Goal: Browse casually: Explore the website without a specific task or goal

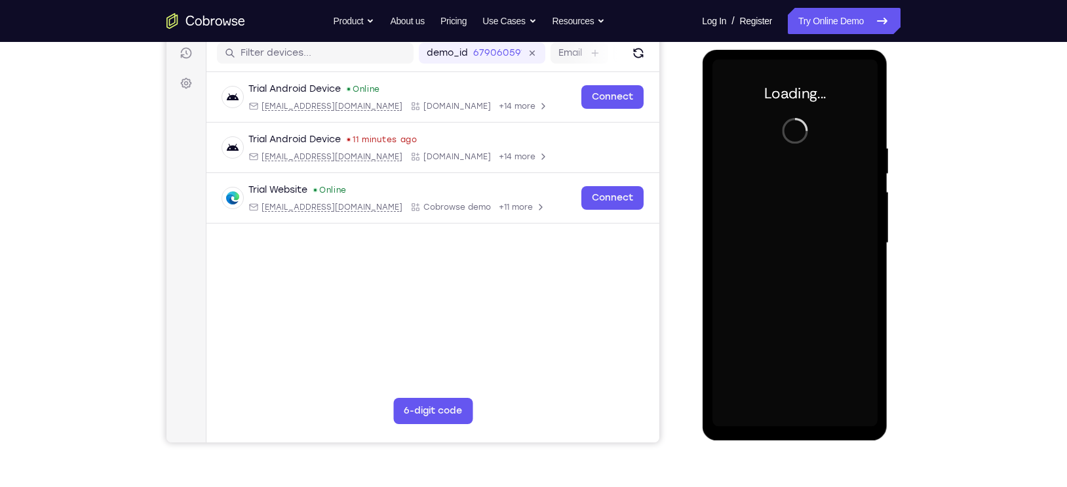
scroll to position [162, 0]
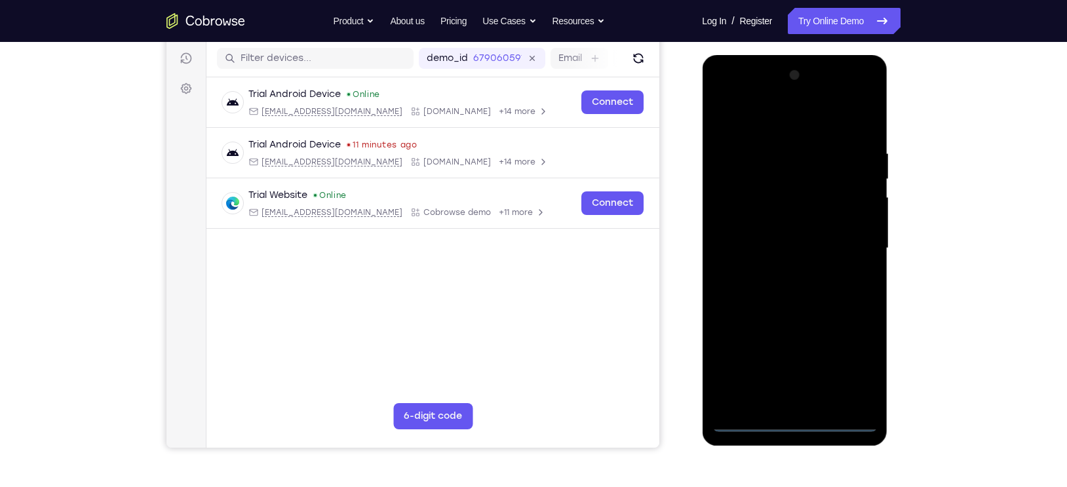
click at [793, 421] on div at bounding box center [794, 248] width 165 height 367
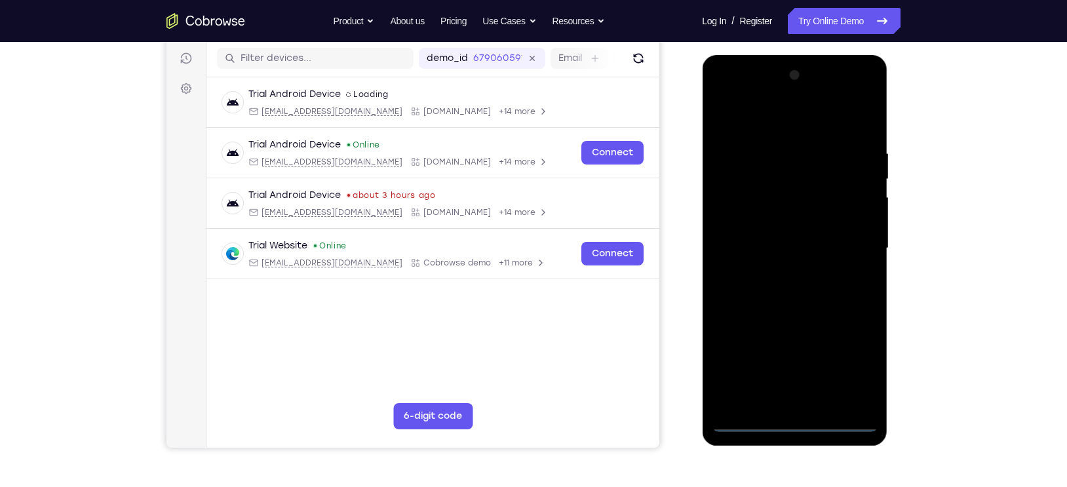
click at [858, 365] on div at bounding box center [794, 248] width 165 height 367
click at [754, 127] on div at bounding box center [794, 248] width 165 height 367
click at [843, 246] on div at bounding box center [794, 248] width 165 height 367
click at [779, 273] on div at bounding box center [794, 248] width 165 height 367
click at [796, 235] on div at bounding box center [794, 248] width 165 height 367
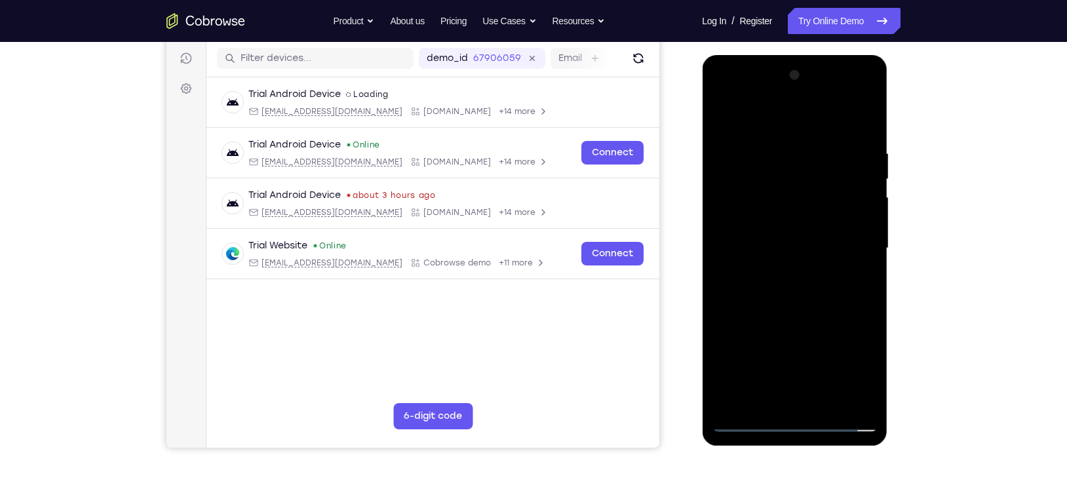
click at [776, 227] on div at bounding box center [794, 248] width 165 height 367
click at [860, 222] on div at bounding box center [794, 248] width 165 height 367
click at [790, 245] on div at bounding box center [794, 248] width 165 height 367
click at [746, 299] on div at bounding box center [794, 248] width 165 height 367
click at [779, 296] on div at bounding box center [794, 248] width 165 height 367
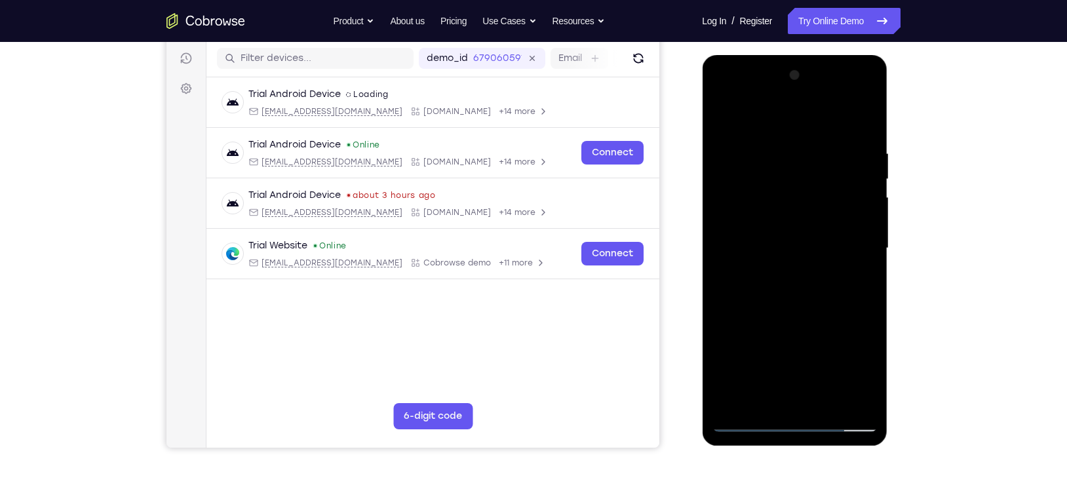
click at [797, 306] on div at bounding box center [794, 248] width 165 height 367
click at [867, 400] on div at bounding box center [794, 248] width 165 height 367
drag, startPoint x: 793, startPoint y: 299, endPoint x: 784, endPoint y: 248, distance: 52.0
click at [784, 248] on div at bounding box center [794, 248] width 165 height 367
click at [865, 361] on div at bounding box center [794, 248] width 165 height 367
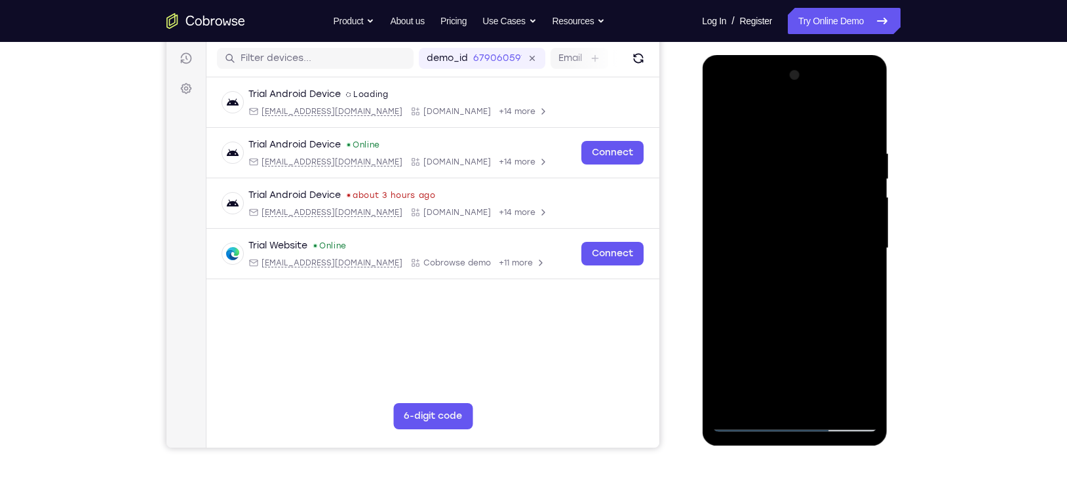
drag, startPoint x: 816, startPoint y: 318, endPoint x: 797, endPoint y: 257, distance: 64.0
click at [797, 257] on div at bounding box center [794, 248] width 165 height 367
drag, startPoint x: 789, startPoint y: 224, endPoint x: 797, endPoint y: 322, distance: 98.6
click at [797, 322] on div at bounding box center [794, 248] width 165 height 367
drag, startPoint x: 778, startPoint y: 196, endPoint x: 787, endPoint y: 305, distance: 109.8
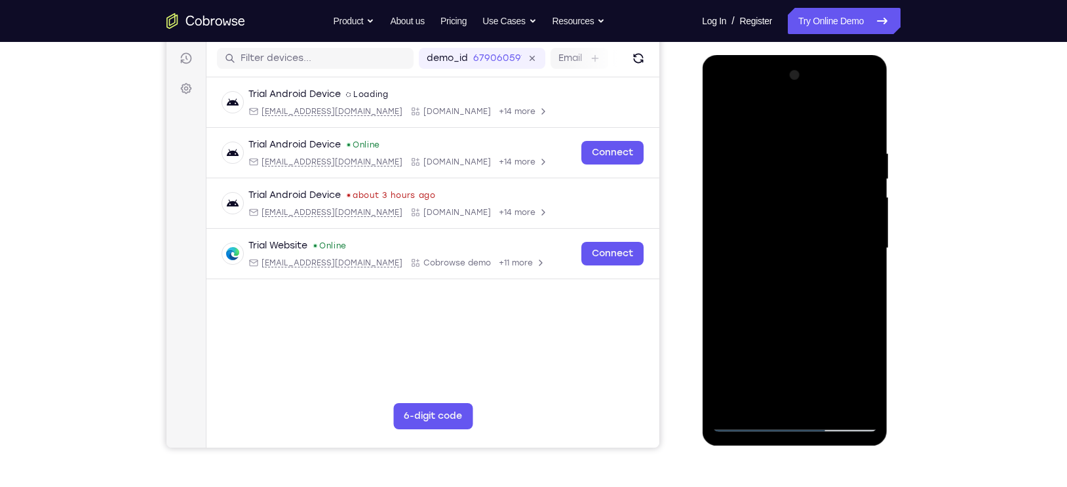
click at [787, 305] on div at bounding box center [794, 248] width 165 height 367
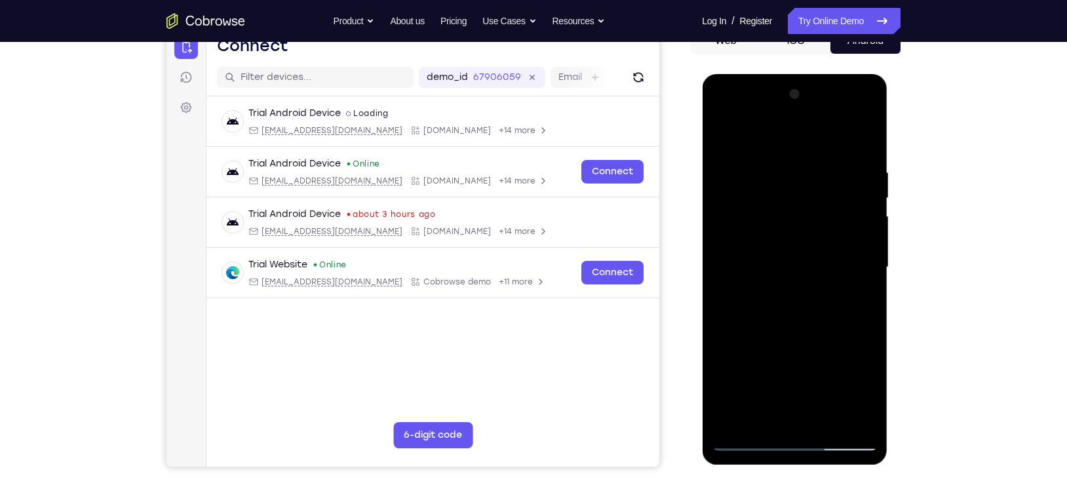
click at [783, 178] on div at bounding box center [794, 267] width 165 height 367
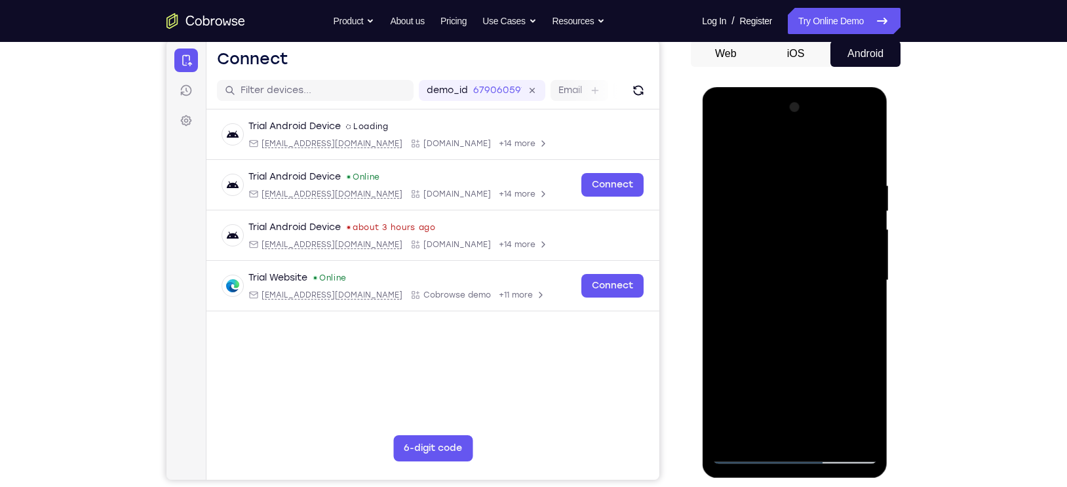
scroll to position [129, 0]
click at [843, 428] on div at bounding box center [794, 281] width 165 height 367
click at [845, 429] on div at bounding box center [794, 281] width 165 height 367
drag, startPoint x: 814, startPoint y: 326, endPoint x: 613, endPoint y: 315, distance: 201.5
click at [702, 315] on html "Online web based iOS Simulators and Android Emulators. Run iPhone, iPad, Mobile…" at bounding box center [795, 284] width 187 height 393
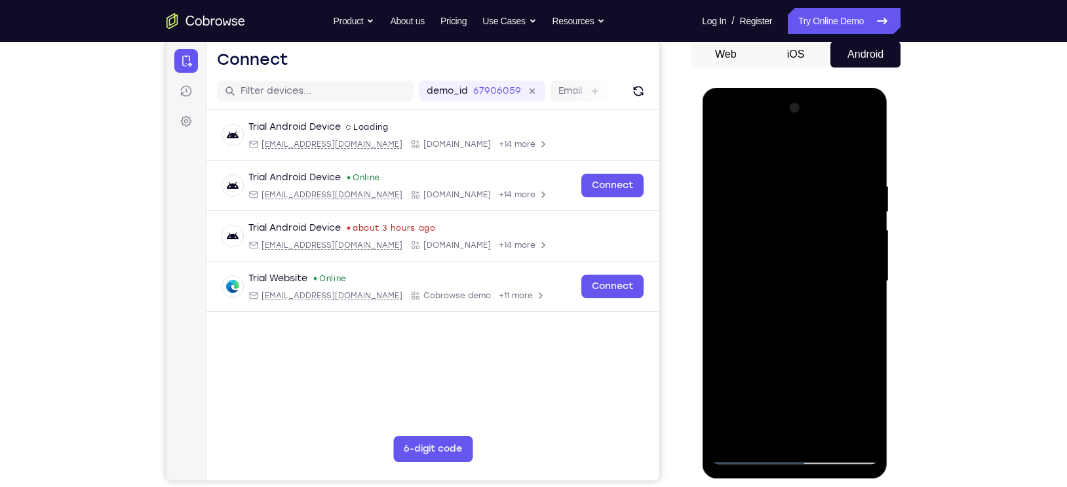
drag, startPoint x: 764, startPoint y: 290, endPoint x: 681, endPoint y: 280, distance: 83.8
click at [702, 280] on html "Online web based iOS Simulators and Android Emulators. Run iPhone, iPad, Mobile…" at bounding box center [795, 284] width 187 height 393
drag, startPoint x: 850, startPoint y: 266, endPoint x: 714, endPoint y: 247, distance: 137.6
click at [714, 247] on div at bounding box center [794, 281] width 165 height 367
drag, startPoint x: 831, startPoint y: 278, endPoint x: 635, endPoint y: 269, distance: 196.8
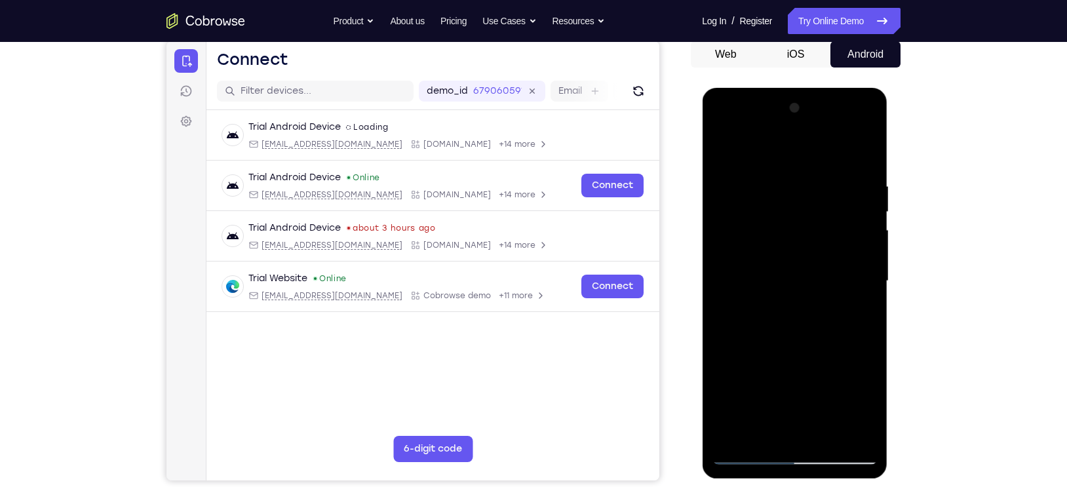
click at [702, 269] on html "Online web based iOS Simulators and Android Emulators. Run iPhone, iPad, Mobile…" at bounding box center [795, 284] width 187 height 393
drag, startPoint x: 845, startPoint y: 298, endPoint x: 701, endPoint y: 257, distance: 149.1
click at [702, 257] on div at bounding box center [794, 283] width 185 height 391
drag, startPoint x: 846, startPoint y: 272, endPoint x: 710, endPoint y: 273, distance: 135.6
click at [710, 273] on div at bounding box center [794, 283] width 185 height 391
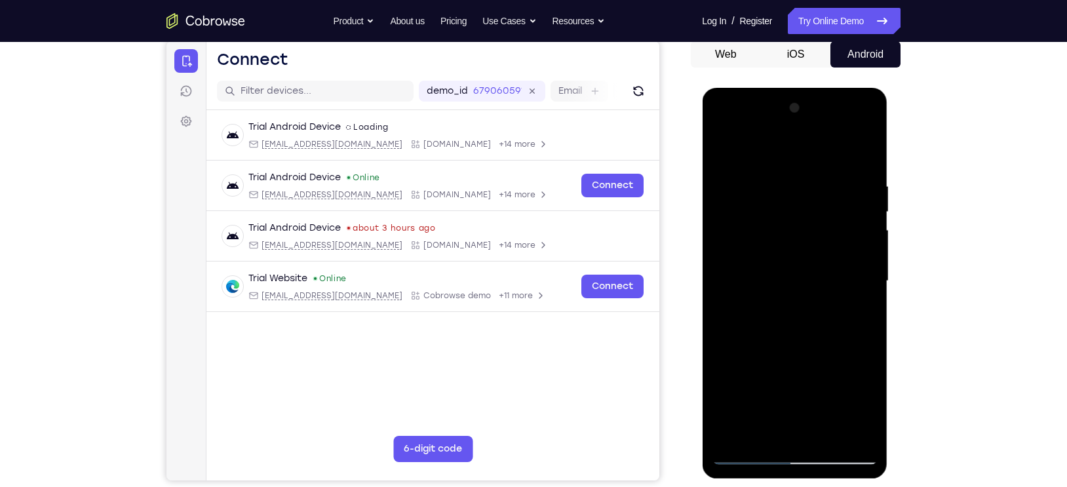
drag, startPoint x: 824, startPoint y: 282, endPoint x: 665, endPoint y: 282, distance: 158.6
click at [702, 282] on html "Online web based iOS Simulators and Android Emulators. Run iPhone, iPad, Mobile…" at bounding box center [795, 284] width 187 height 393
click at [790, 427] on div at bounding box center [794, 281] width 165 height 367
click at [805, 300] on div at bounding box center [794, 281] width 165 height 367
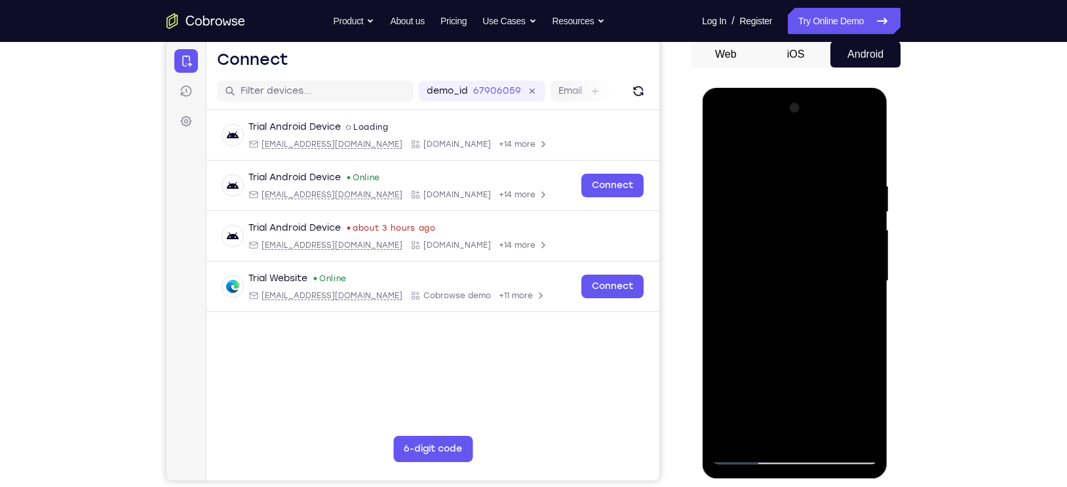
click at [843, 426] on div at bounding box center [794, 281] width 165 height 367
drag, startPoint x: 827, startPoint y: 292, endPoint x: 660, endPoint y: 287, distance: 166.5
click at [702, 287] on html "Online web based iOS Simulators and Android Emulators. Run iPhone, iPad, Mobile…" at bounding box center [795, 284] width 187 height 393
drag, startPoint x: 833, startPoint y: 290, endPoint x: 657, endPoint y: 272, distance: 177.2
click at [702, 272] on html "Online web based iOS Simulators and Android Emulators. Run iPhone, iPad, Mobile…" at bounding box center [795, 284] width 187 height 393
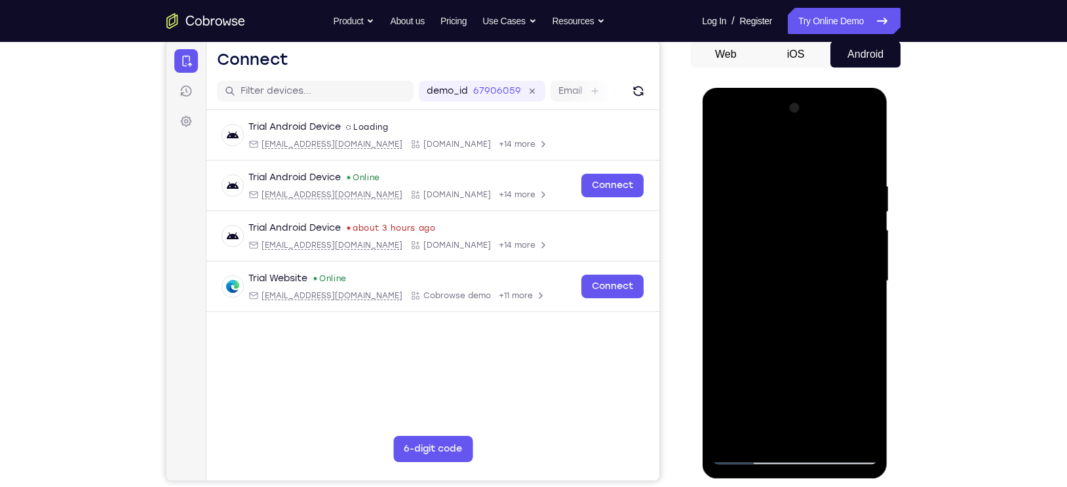
drag, startPoint x: 827, startPoint y: 275, endPoint x: 681, endPoint y: 241, distance: 150.0
click at [702, 241] on html "Online web based iOS Simulators and Android Emulators. Run iPhone, iPad, Mobile…" at bounding box center [795, 284] width 187 height 393
click at [860, 156] on div at bounding box center [794, 281] width 165 height 367
click at [869, 143] on div at bounding box center [794, 281] width 165 height 367
click at [872, 231] on div at bounding box center [794, 281] width 165 height 367
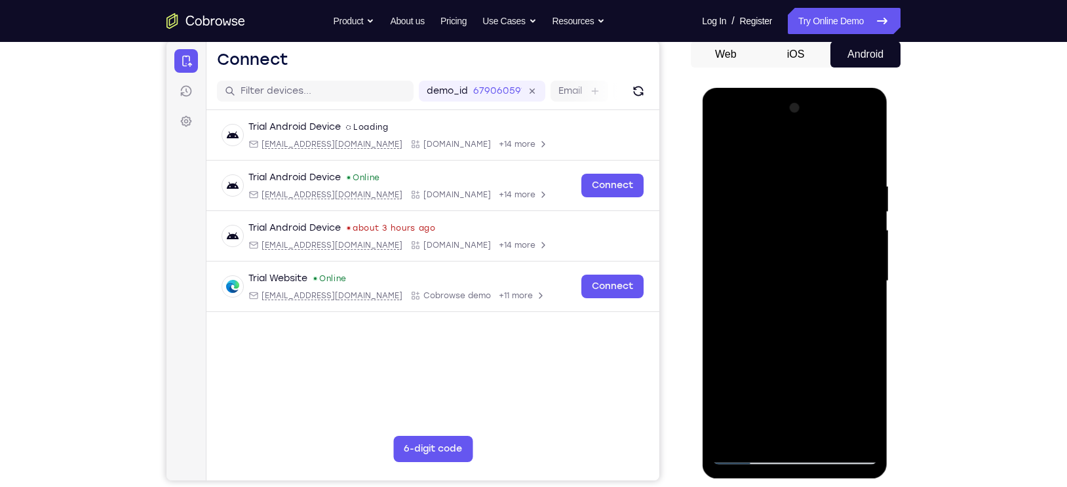
click at [866, 146] on div at bounding box center [794, 281] width 165 height 367
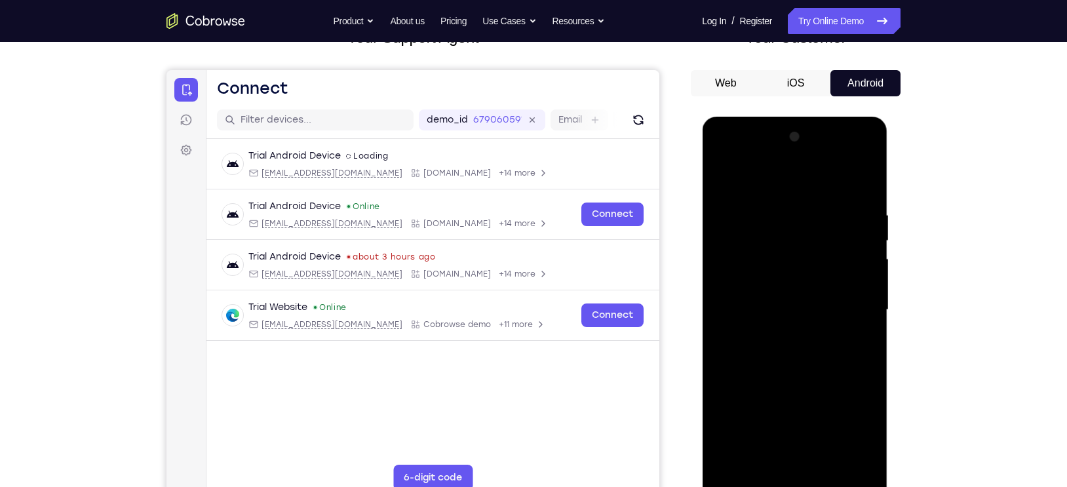
scroll to position [102, 0]
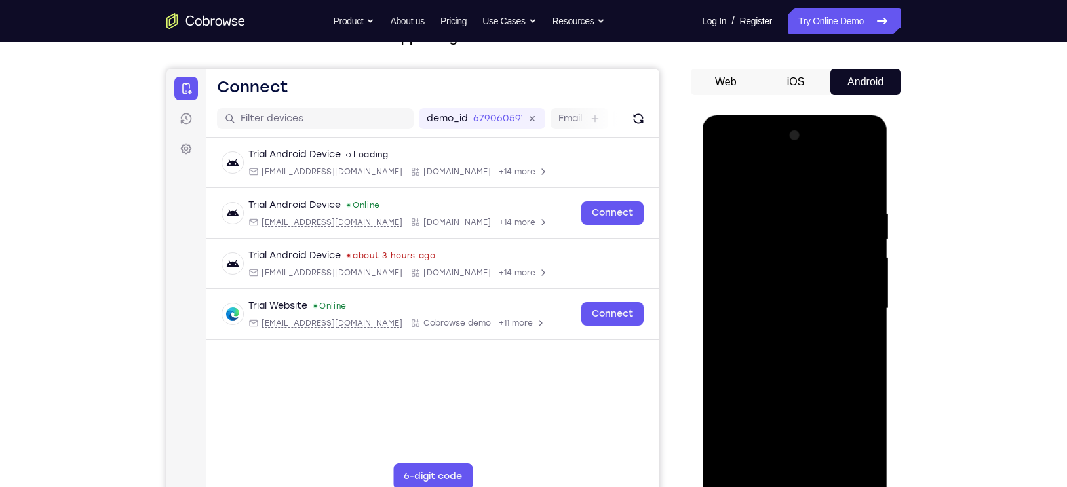
click at [759, 242] on div at bounding box center [794, 308] width 165 height 367
click at [724, 179] on div at bounding box center [794, 308] width 165 height 367
click at [725, 179] on div at bounding box center [794, 308] width 165 height 367
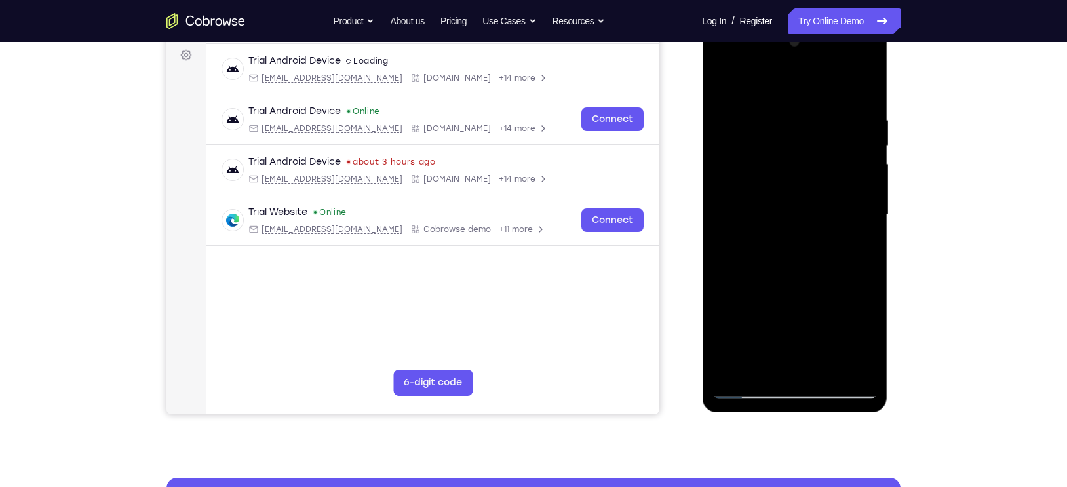
scroll to position [195, 0]
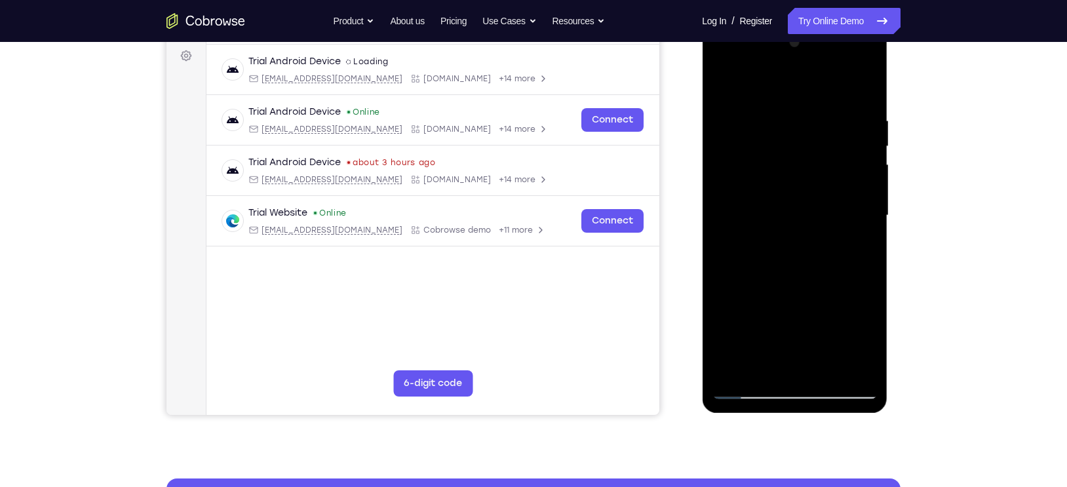
click at [826, 371] on div at bounding box center [794, 215] width 165 height 367
click at [815, 291] on div at bounding box center [794, 215] width 165 height 367
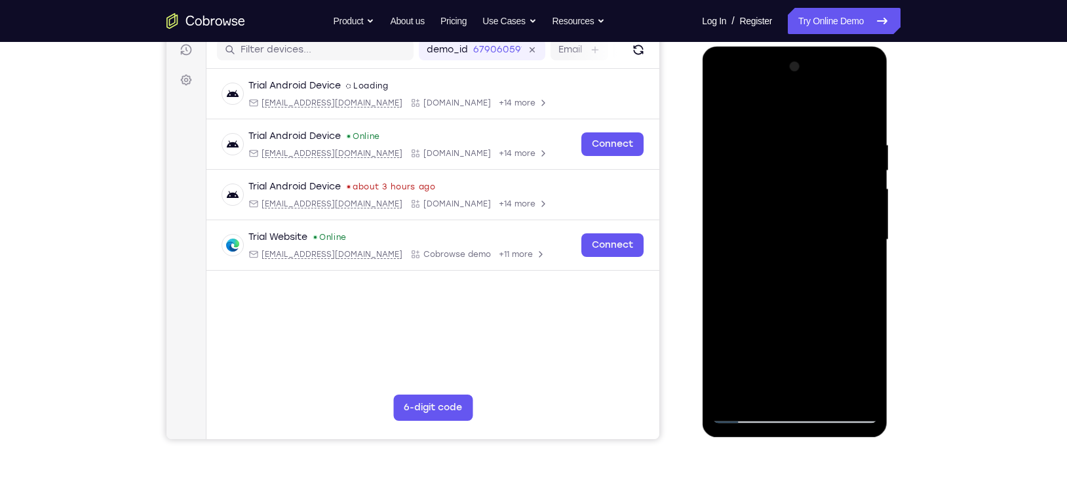
scroll to position [166, 0]
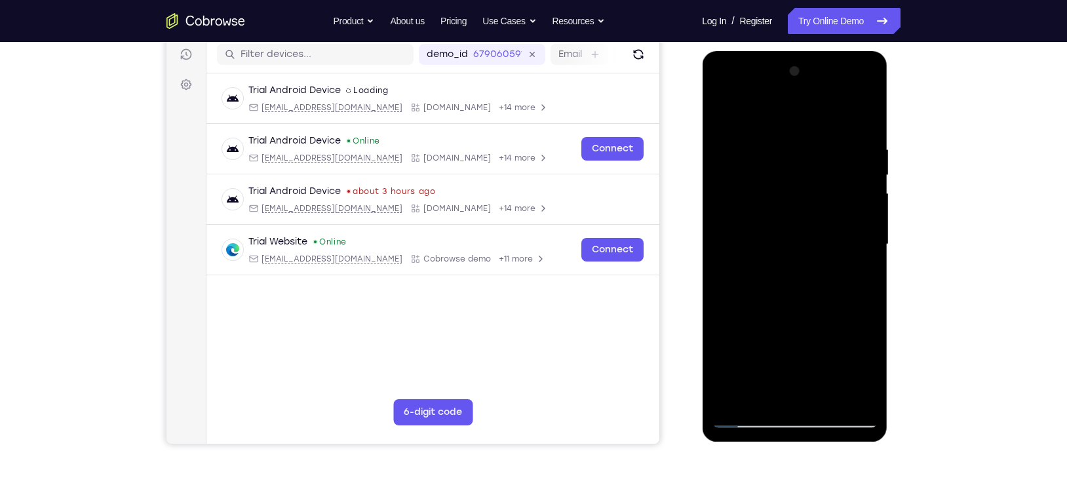
click at [727, 112] on div at bounding box center [794, 244] width 165 height 367
drag, startPoint x: 806, startPoint y: 150, endPoint x: 636, endPoint y: 161, distance: 170.1
click at [702, 161] on html "Online web based iOS Simulators and Android Emulators. Run iPhone, iPad, Mobile…" at bounding box center [795, 247] width 187 height 393
drag, startPoint x: 831, startPoint y: 150, endPoint x: 664, endPoint y: 151, distance: 167.1
click at [702, 151] on html "Online web based iOS Simulators and Android Emulators. Run iPhone, iPad, Mobile…" at bounding box center [795, 247] width 187 height 393
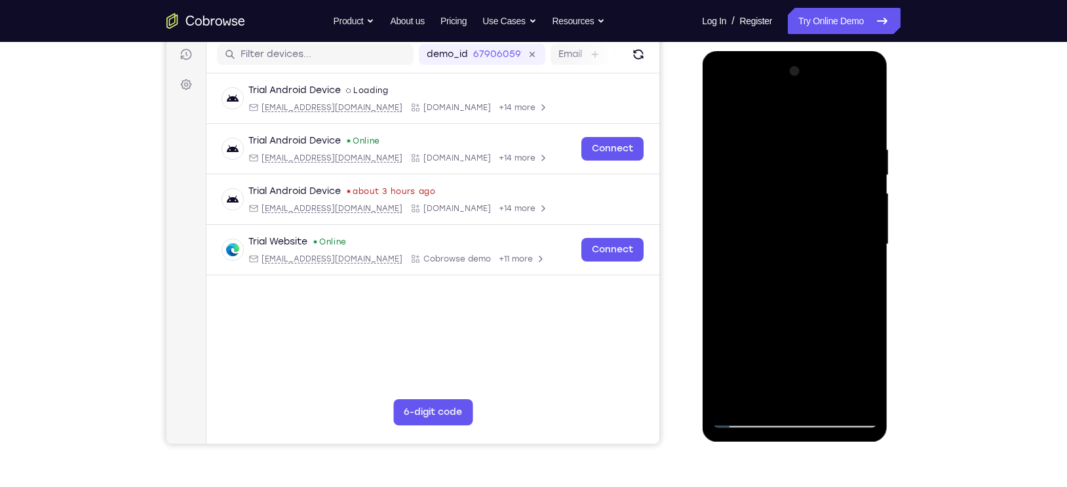
drag, startPoint x: 827, startPoint y: 141, endPoint x: 743, endPoint y: 157, distance: 85.3
click at [743, 157] on div at bounding box center [794, 244] width 165 height 367
drag, startPoint x: 849, startPoint y: 151, endPoint x: 780, endPoint y: 143, distance: 69.2
click at [780, 143] on div at bounding box center [794, 244] width 165 height 367
drag, startPoint x: 841, startPoint y: 140, endPoint x: 781, endPoint y: 132, distance: 60.9
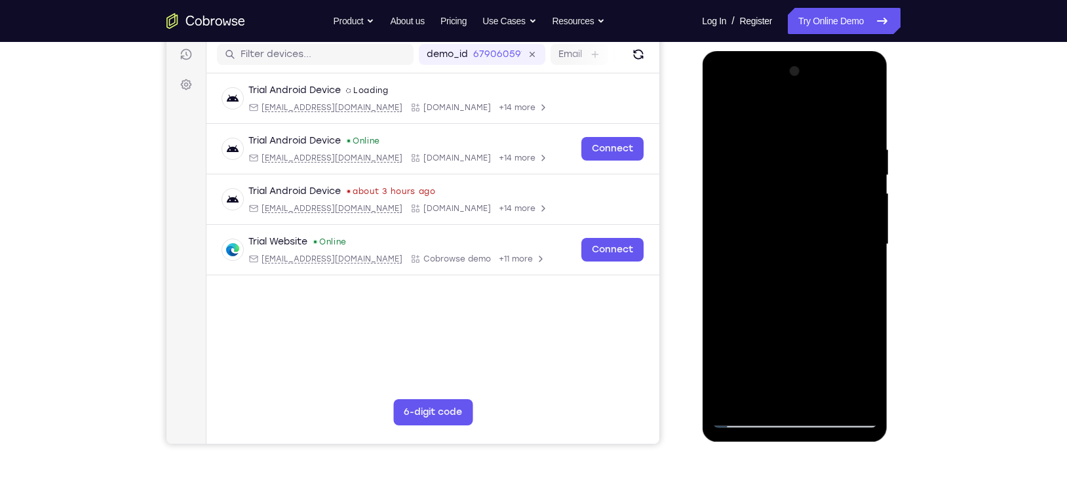
click at [781, 132] on div at bounding box center [794, 244] width 165 height 367
drag, startPoint x: 841, startPoint y: 143, endPoint x: 740, endPoint y: 149, distance: 101.7
click at [740, 149] on div at bounding box center [794, 244] width 165 height 367
drag, startPoint x: 820, startPoint y: 148, endPoint x: 733, endPoint y: 140, distance: 86.9
click at [733, 140] on div at bounding box center [794, 244] width 165 height 367
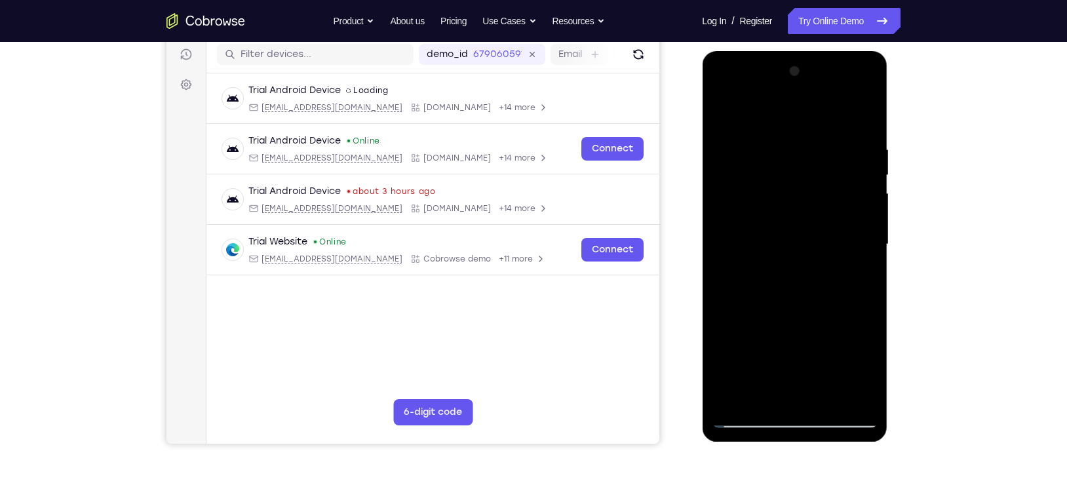
drag, startPoint x: 839, startPoint y: 146, endPoint x: 693, endPoint y: 148, distance: 146.1
click at [702, 148] on html "Online web based iOS Simulators and Android Emulators. Run iPhone, iPad, Mobile…" at bounding box center [795, 247] width 187 height 393
drag, startPoint x: 828, startPoint y: 148, endPoint x: 734, endPoint y: 134, distance: 95.3
click at [734, 134] on div at bounding box center [794, 244] width 165 height 367
drag, startPoint x: 859, startPoint y: 140, endPoint x: 768, endPoint y: 138, distance: 91.1
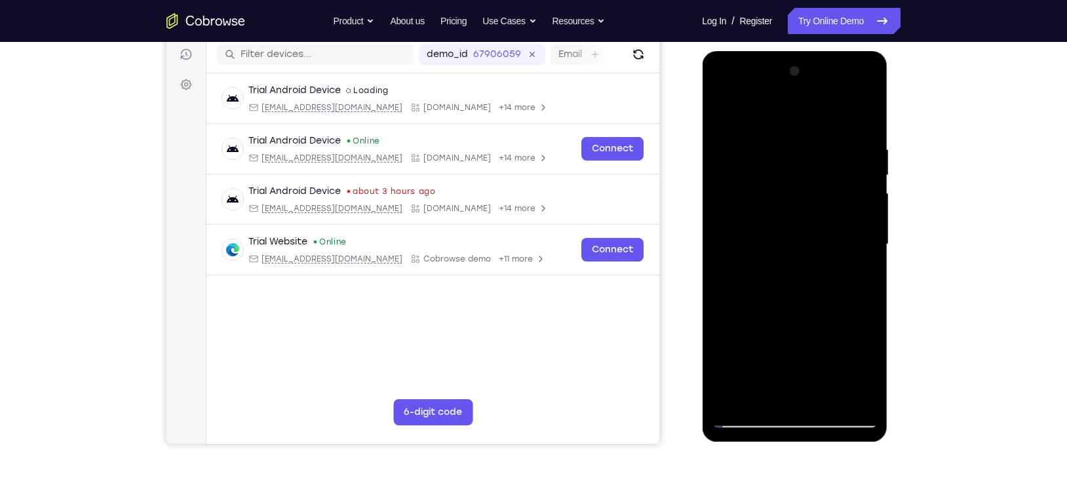
click at [768, 138] on div at bounding box center [794, 244] width 165 height 367
drag, startPoint x: 817, startPoint y: 145, endPoint x: 744, endPoint y: 146, distance: 73.4
click at [744, 146] on div at bounding box center [794, 244] width 165 height 367
click at [787, 146] on div at bounding box center [794, 244] width 165 height 367
